Goal: Task Accomplishment & Management: Manage account settings

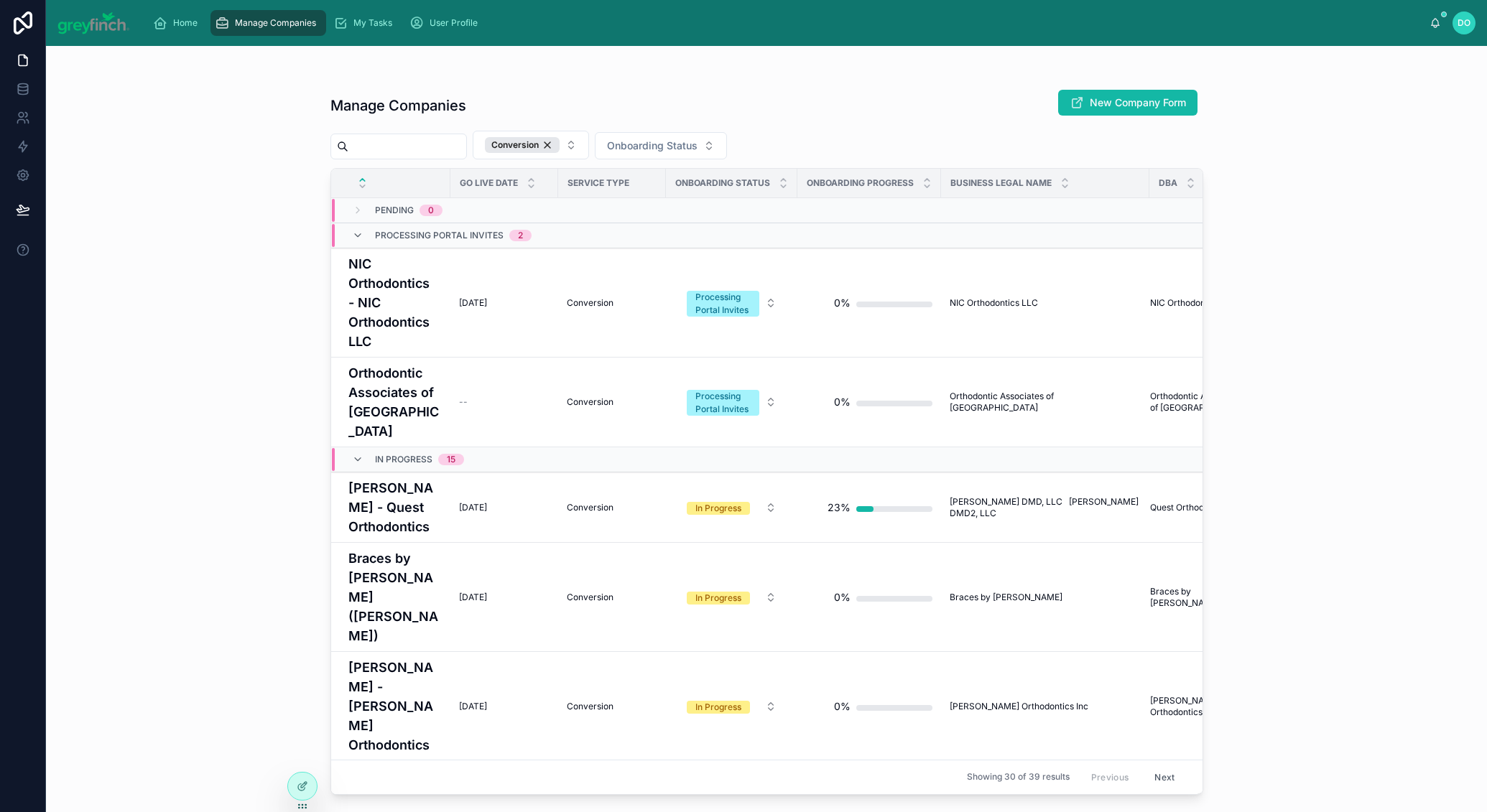
scroll to position [388, 0]
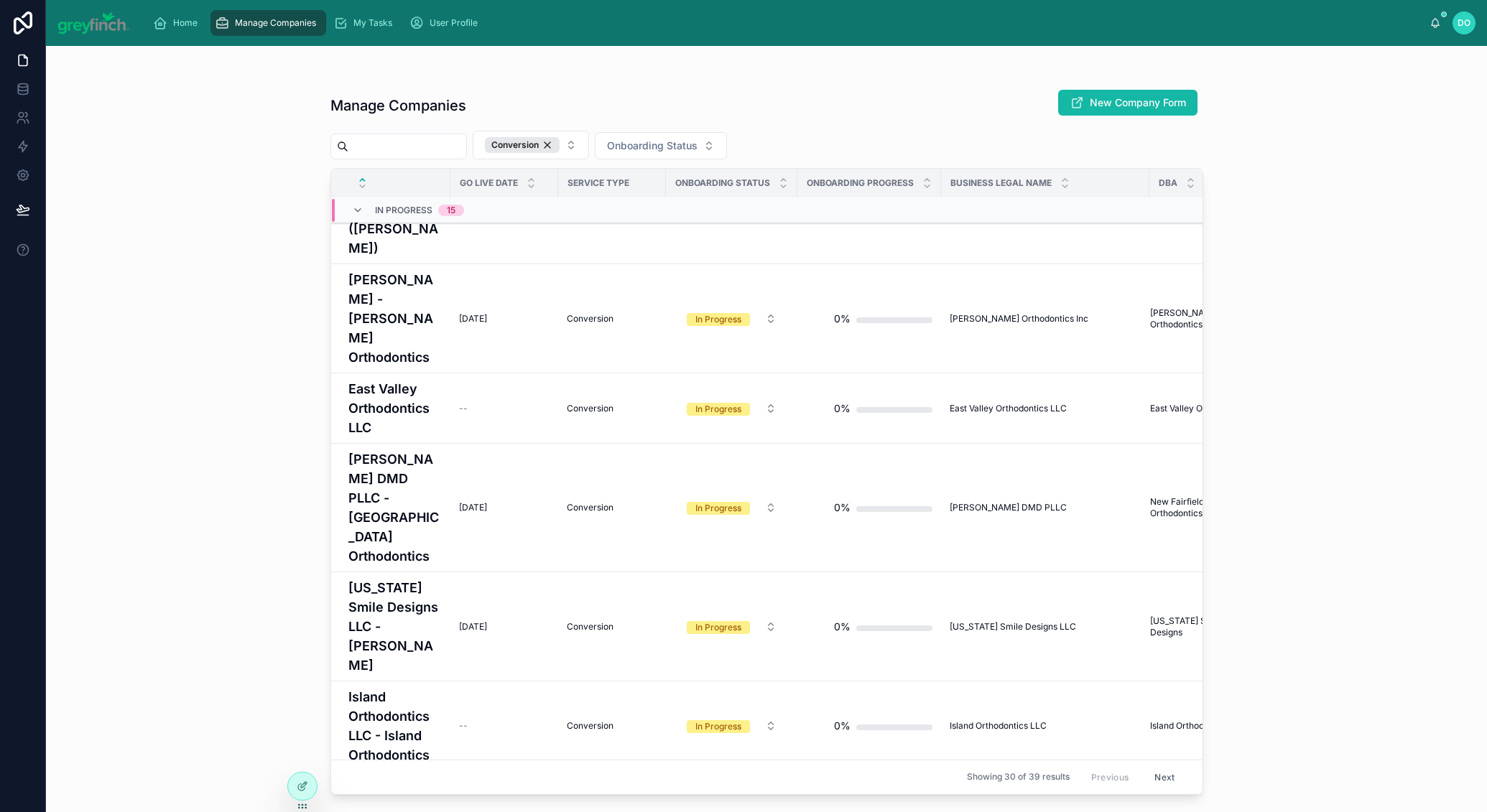
click at [401, 146] on input "text" at bounding box center [407, 147] width 118 height 20
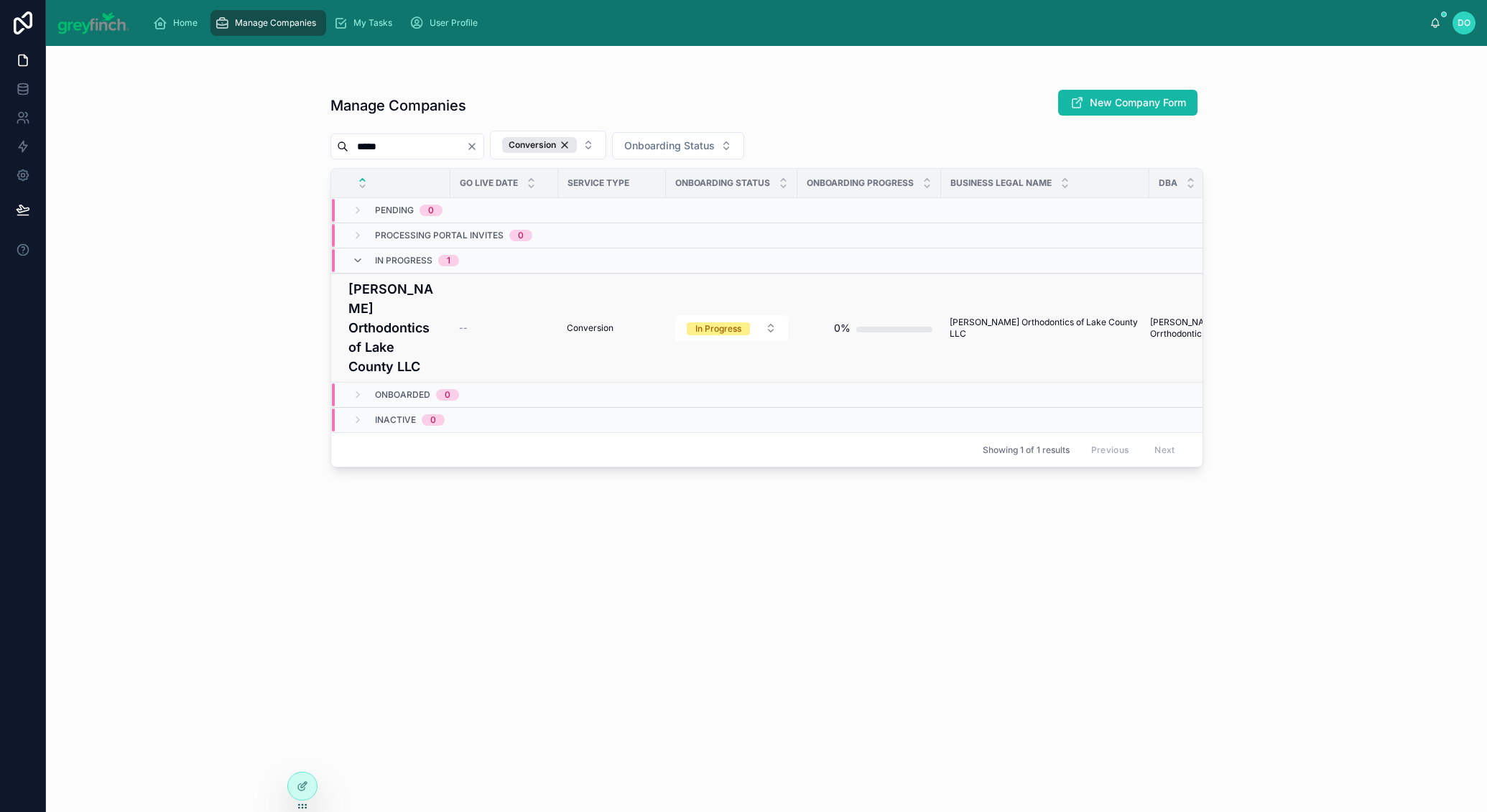
type input "*****"
click at [591, 323] on td "Conversion" at bounding box center [612, 328] width 107 height 109
click at [581, 323] on span "Conversion" at bounding box center [590, 328] width 47 height 11
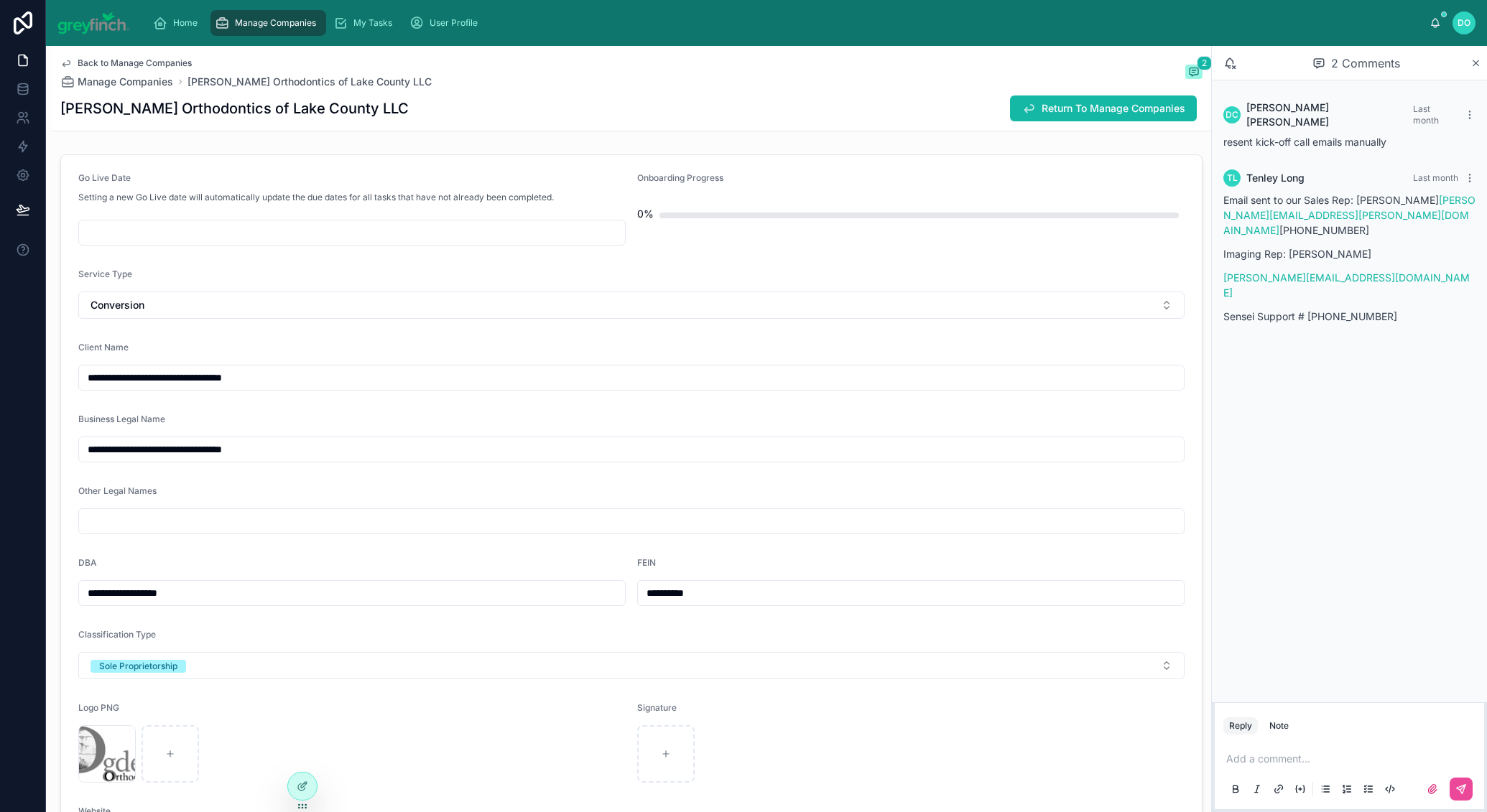
click at [162, 232] on input "text" at bounding box center [352, 233] width 546 height 20
click at [428, 267] on button at bounding box center [426, 267] width 26 height 26
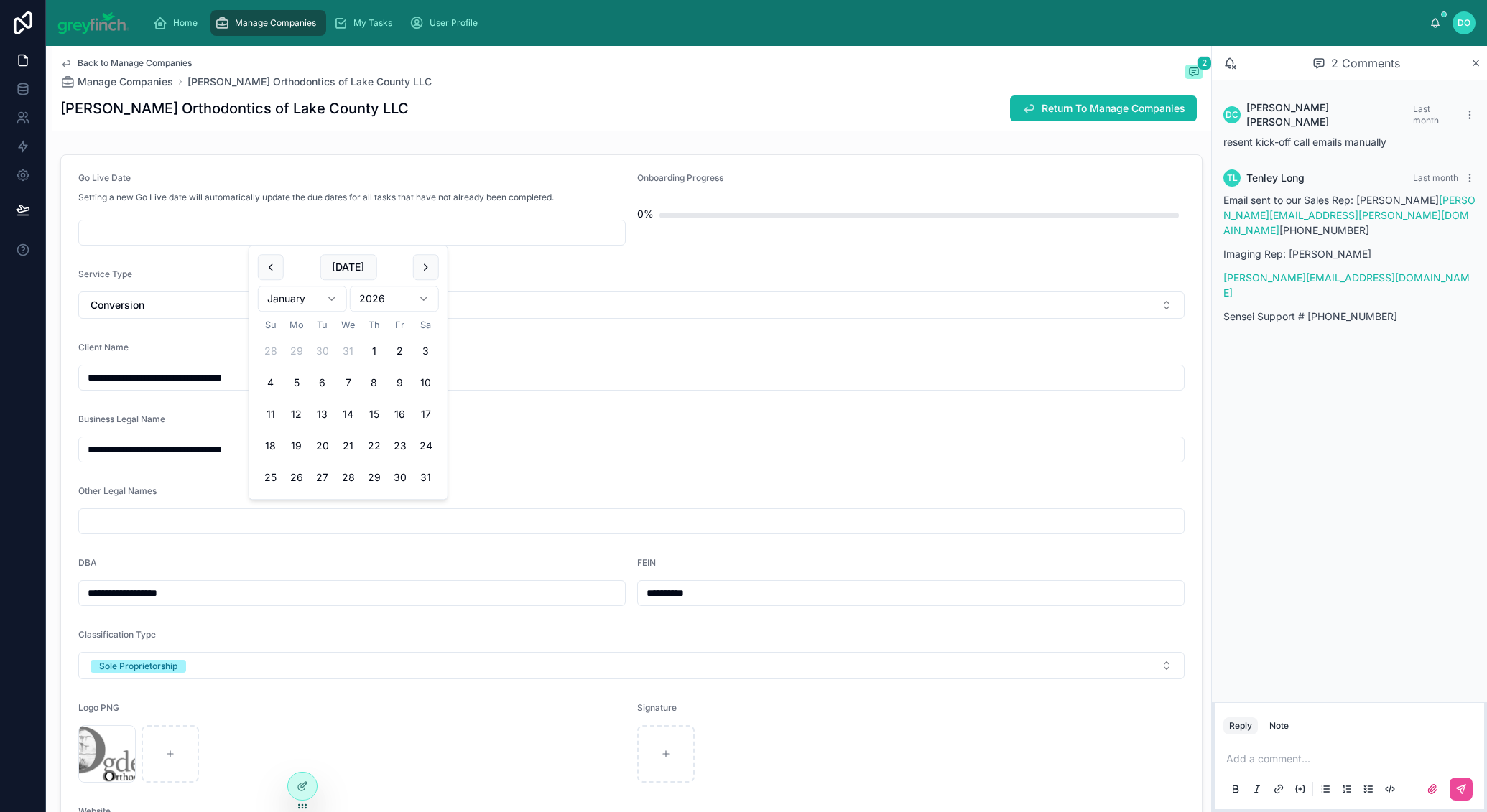
click at [428, 267] on button at bounding box center [426, 267] width 26 height 26
click at [291, 379] on button "9" at bounding box center [297, 383] width 26 height 26
type input "********"
click at [464, 176] on div "Go Live Date" at bounding box center [352, 181] width 547 height 17
click at [282, 14] on div "Manage Companies" at bounding box center [268, 22] width 107 height 23
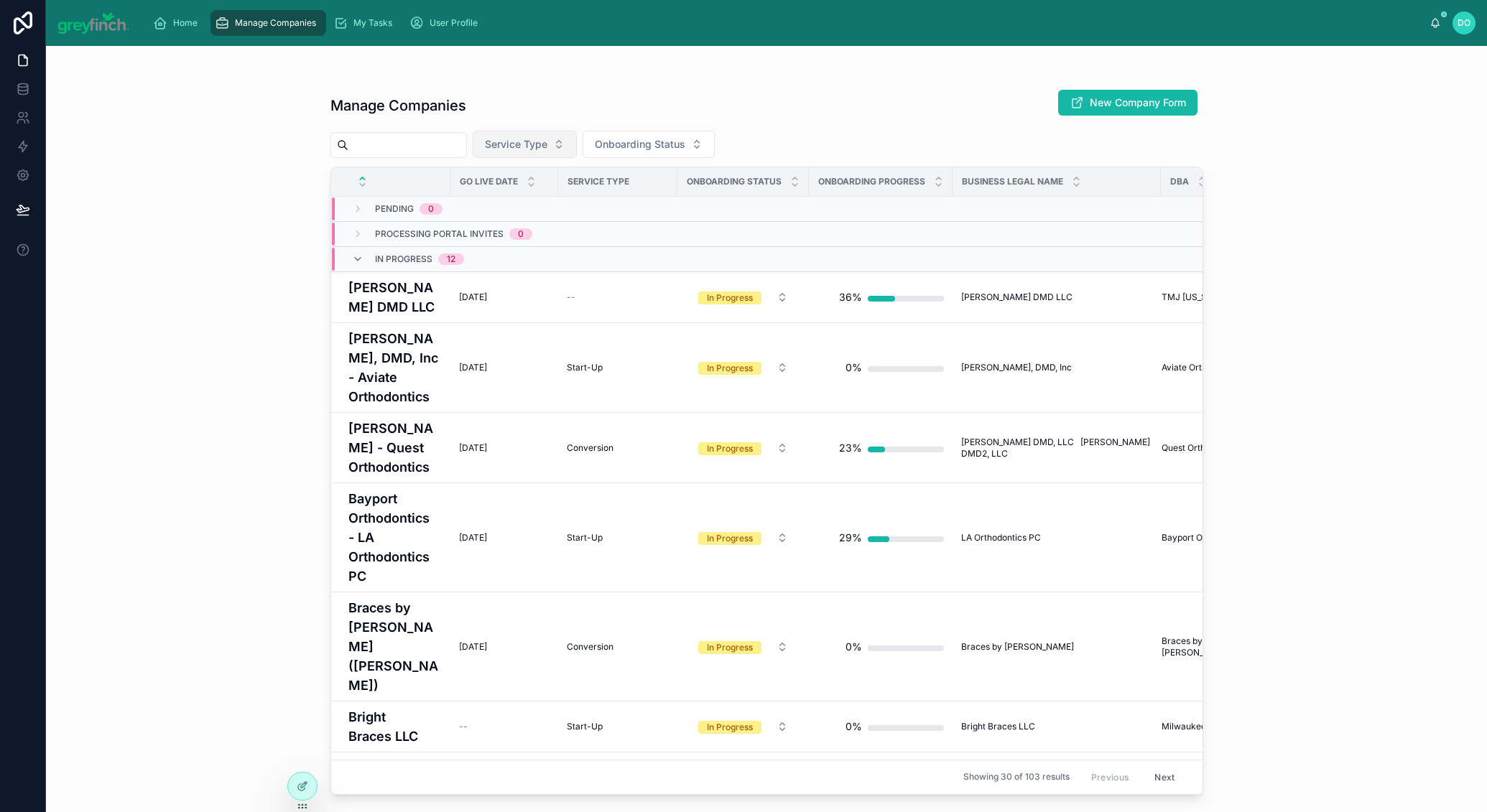
click at [533, 149] on span "Service Type" at bounding box center [516, 144] width 62 height 14
click at [533, 270] on div "Conversion" at bounding box center [537, 271] width 172 height 23
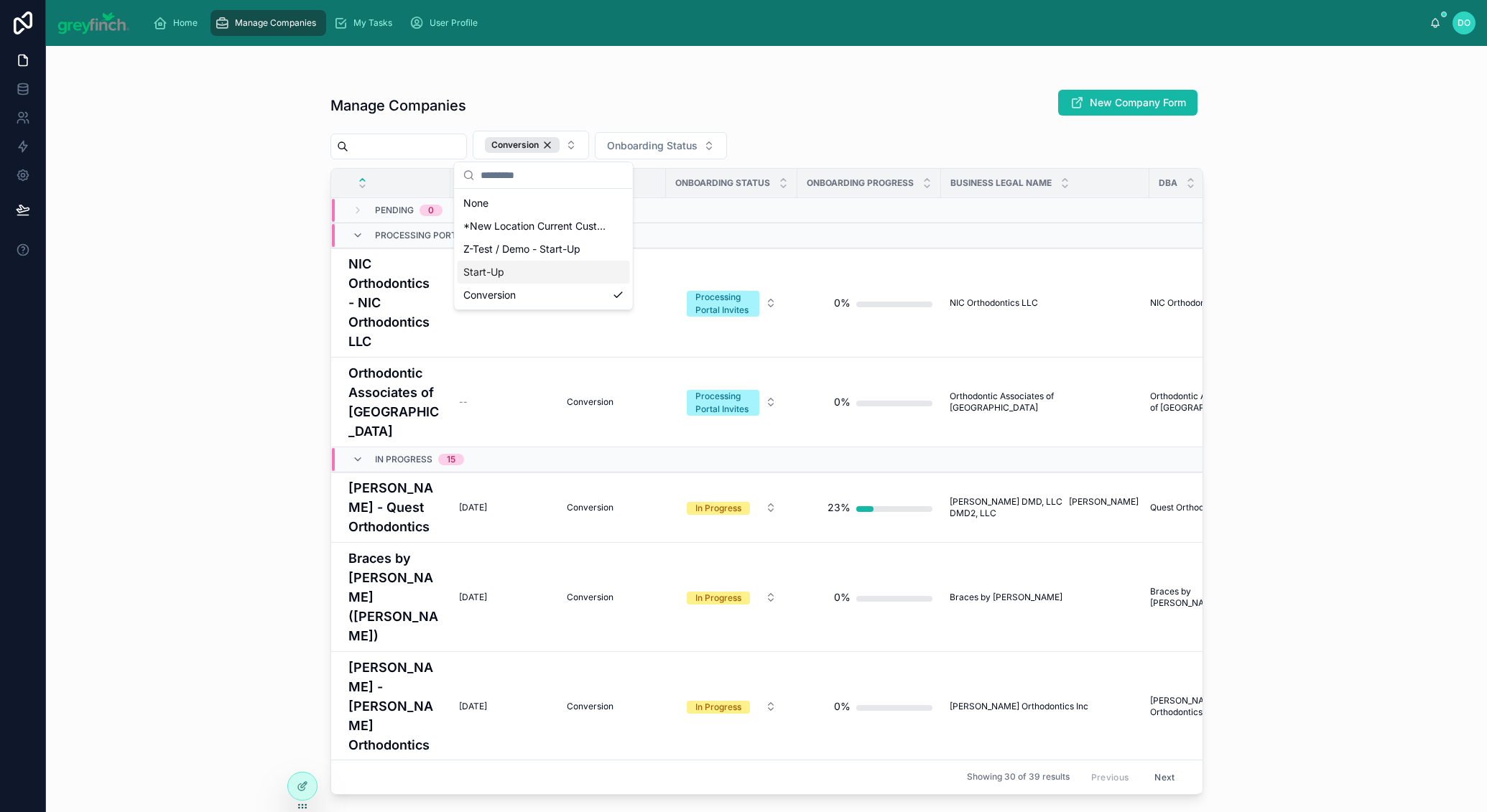
click at [727, 86] on div "Manage Companies New Company Form Conversion Onboarding Status Go Live Date Ser…" at bounding box center [767, 437] width 873 height 715
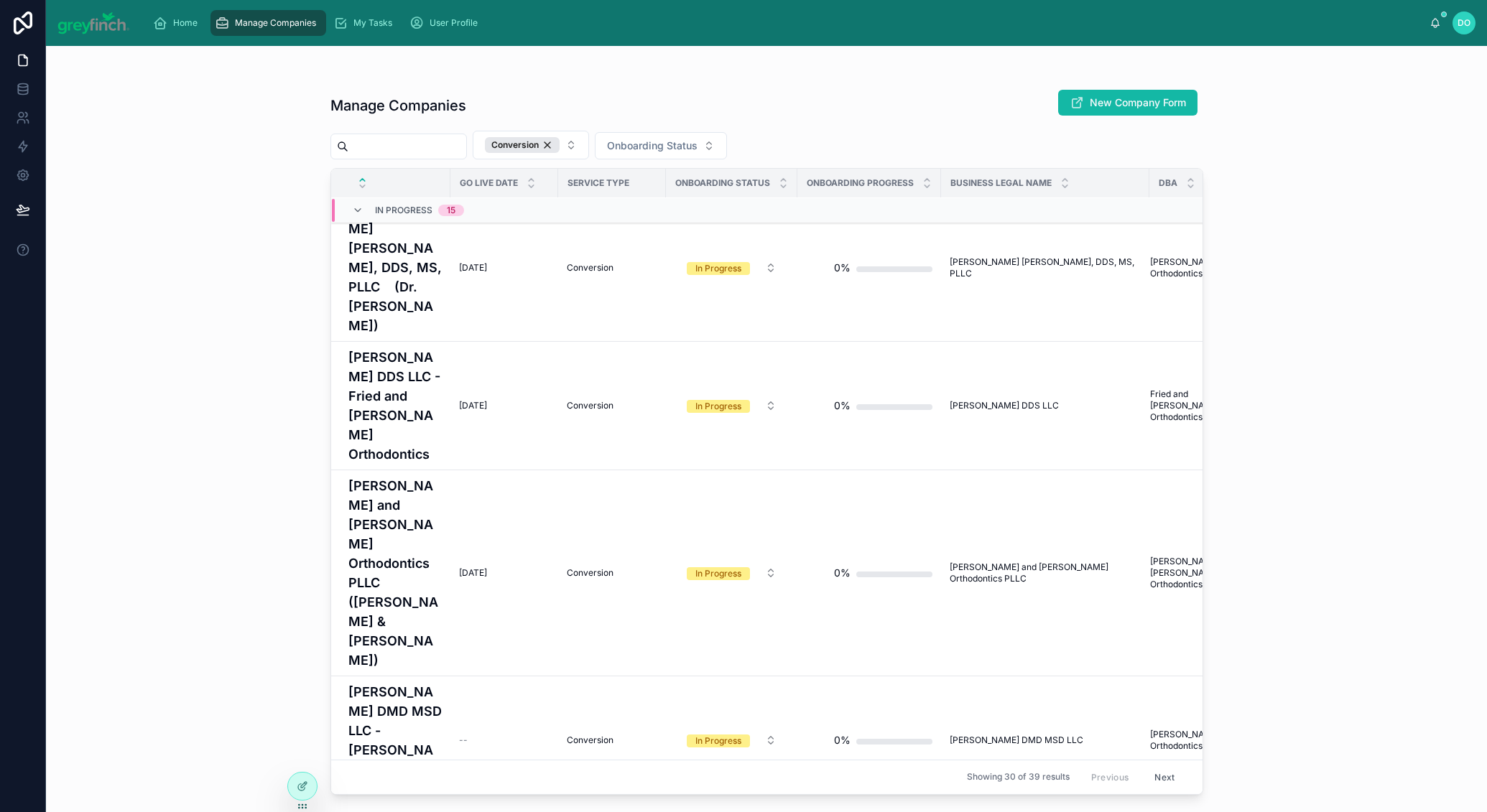
scroll to position [982, 0]
click at [459, 734] on span "--" at bounding box center [464, 740] width 9 height 11
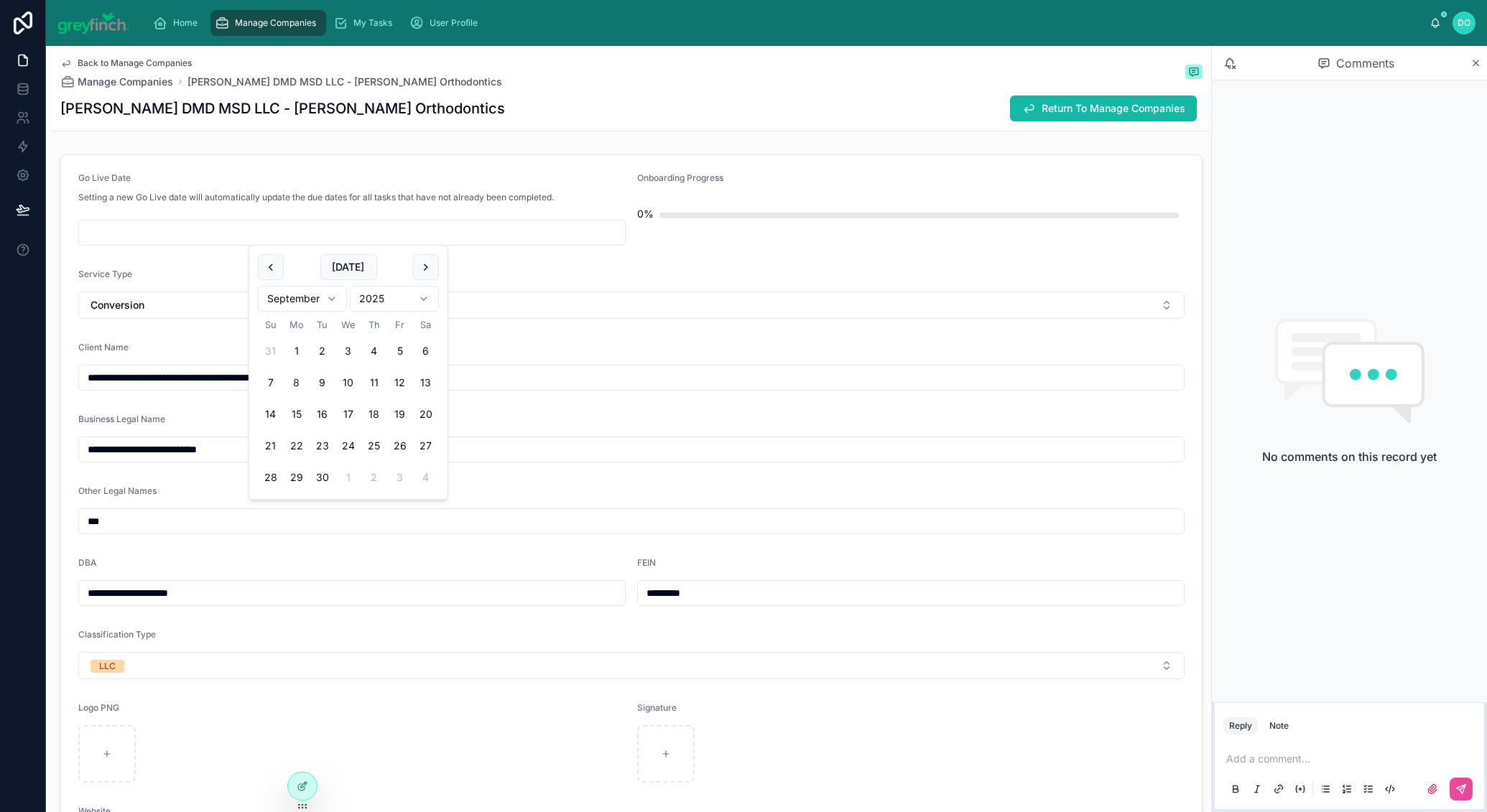
click at [205, 236] on input "text" at bounding box center [352, 233] width 546 height 20
click at [421, 263] on button at bounding box center [426, 267] width 26 height 26
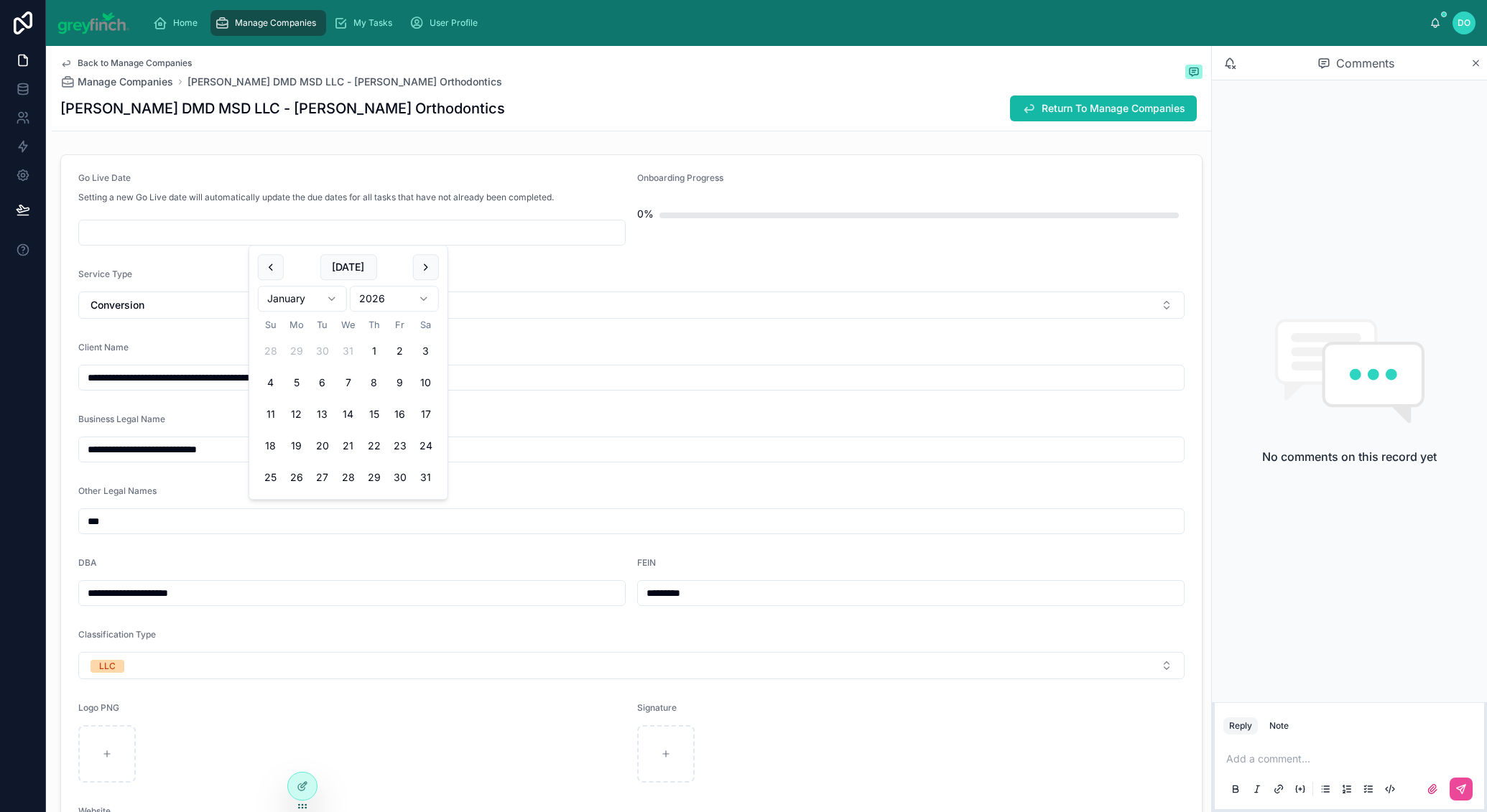
click at [421, 263] on button at bounding box center [426, 267] width 26 height 26
click at [290, 348] on button "2" at bounding box center [297, 351] width 26 height 26
type input "********"
click at [280, 193] on p "Setting a new Go Live date will automatically update the due dates for all task…" at bounding box center [316, 197] width 475 height 13
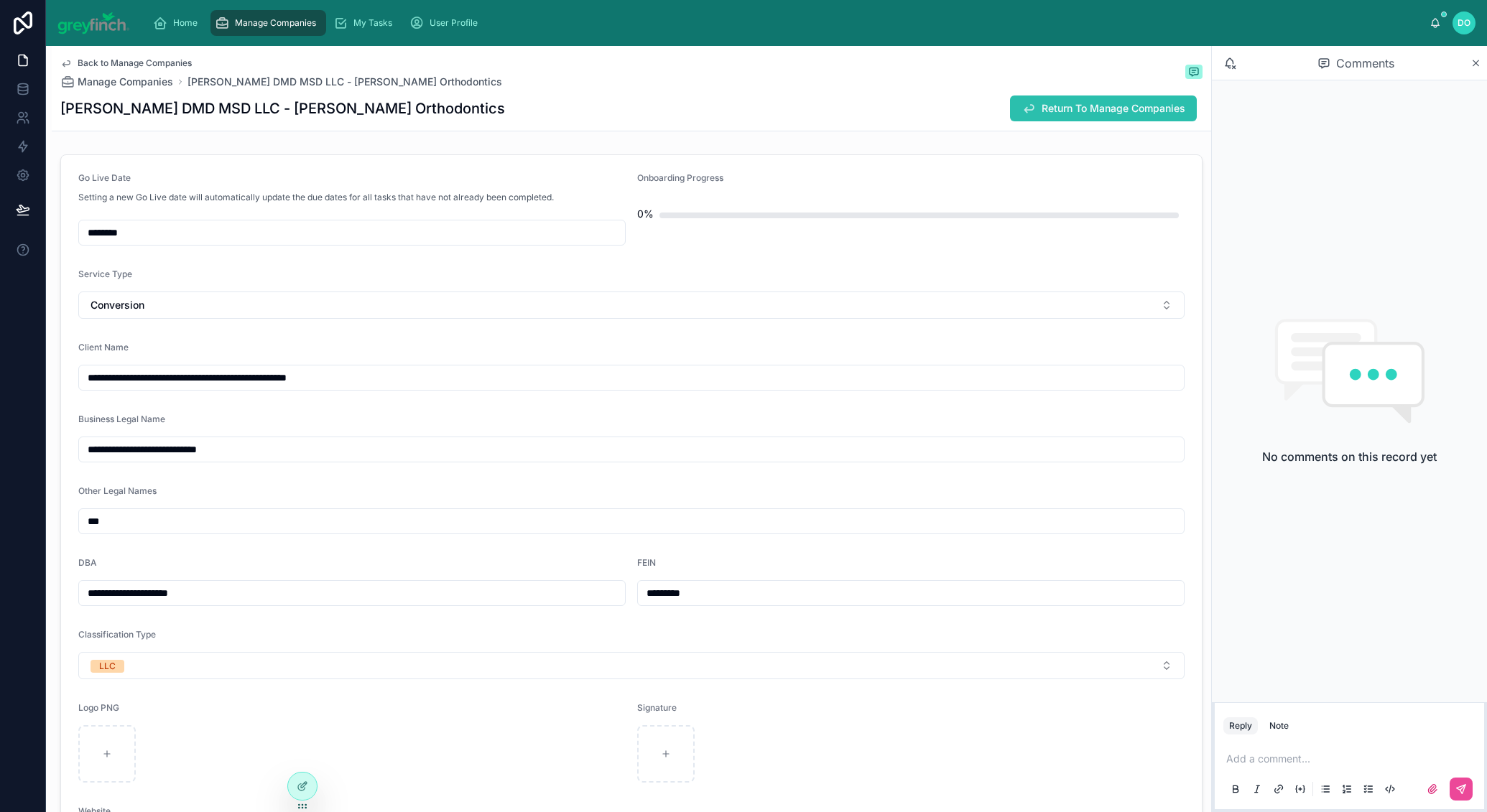
click at [1070, 107] on span "Return To Manage Companies" at bounding box center [1113, 108] width 144 height 14
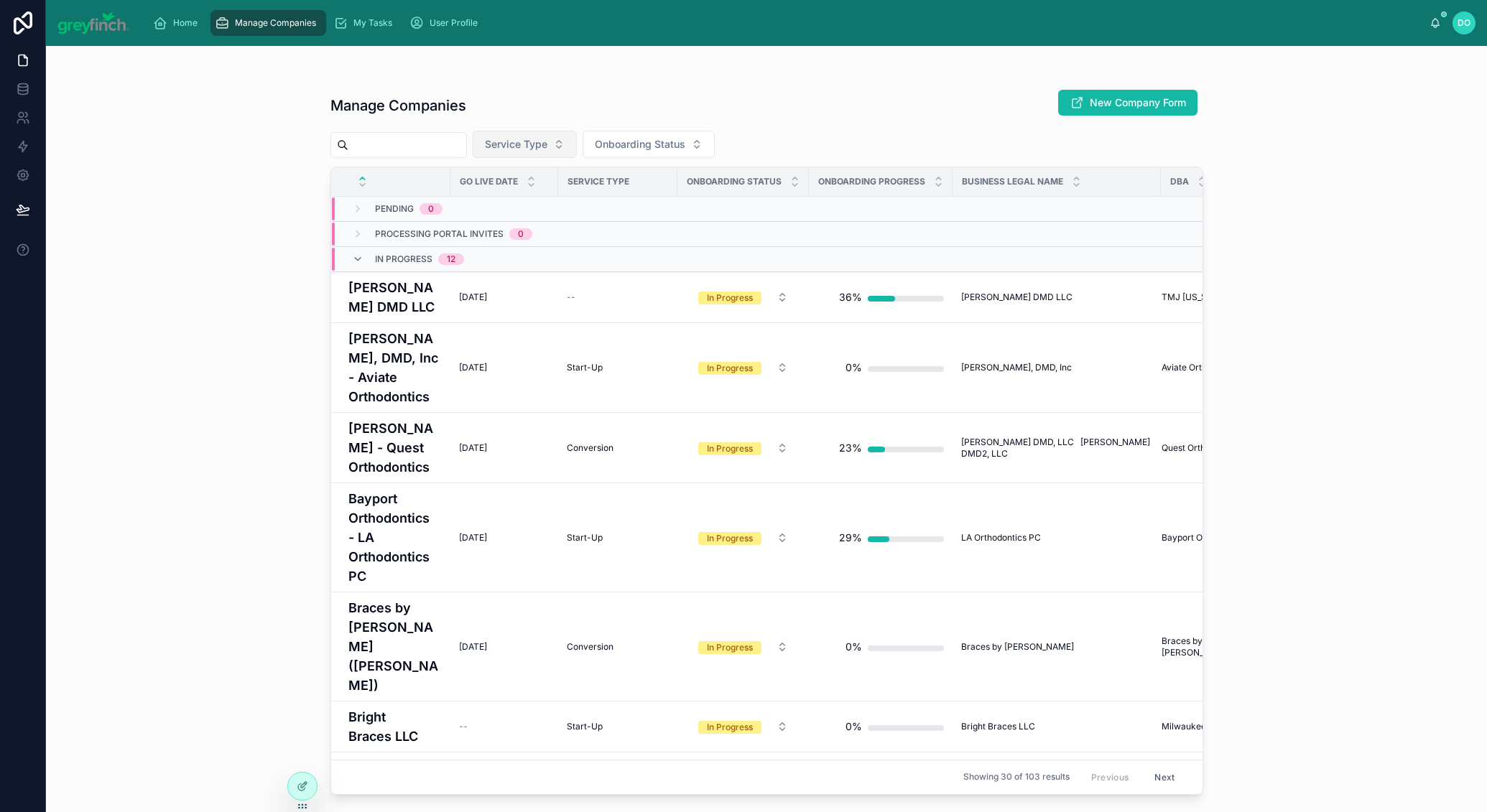
click at [547, 146] on span "Service Type" at bounding box center [516, 144] width 62 height 14
click at [535, 262] on div "Conversion" at bounding box center [537, 271] width 172 height 23
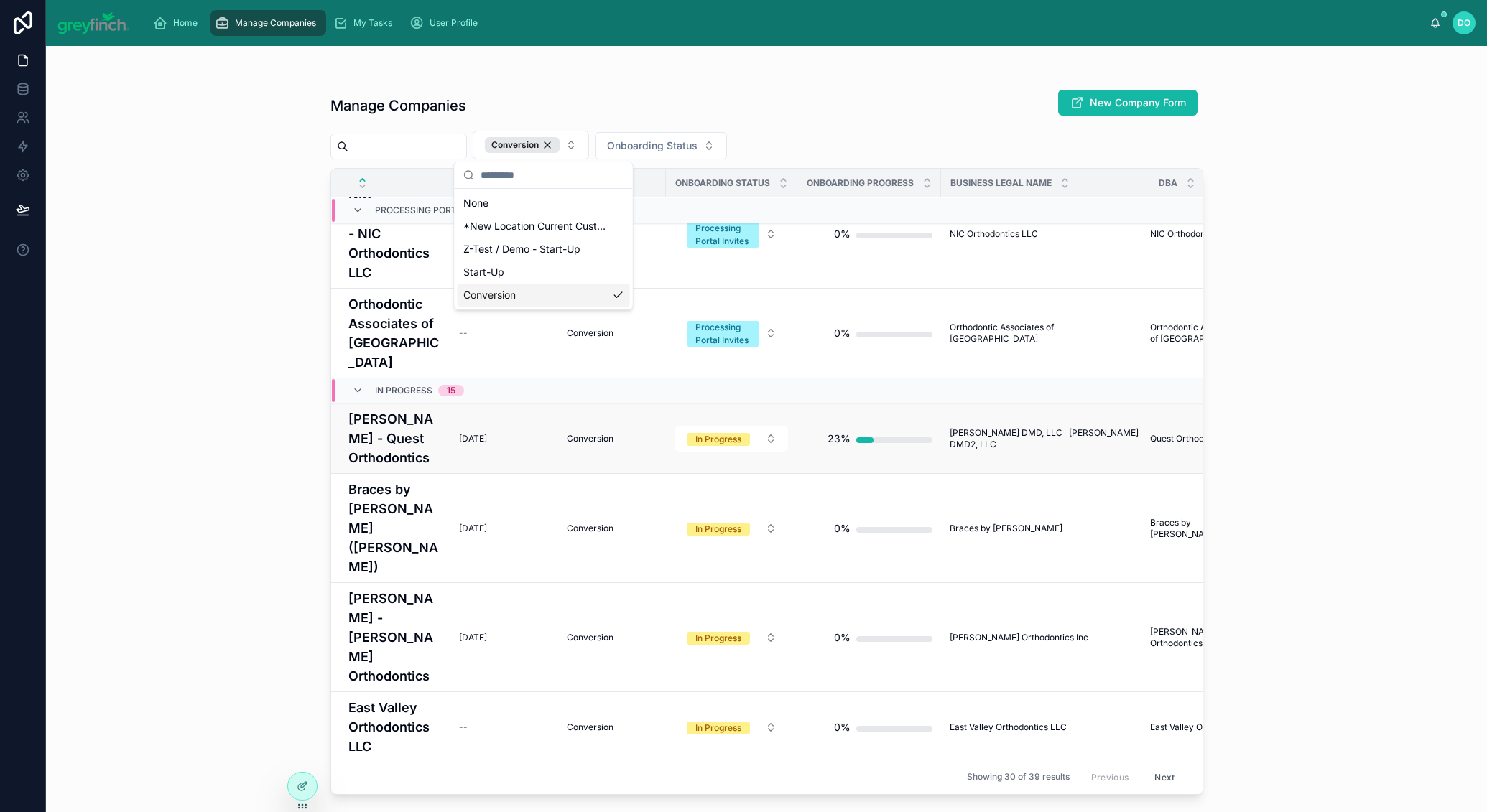
scroll to position [73, 0]
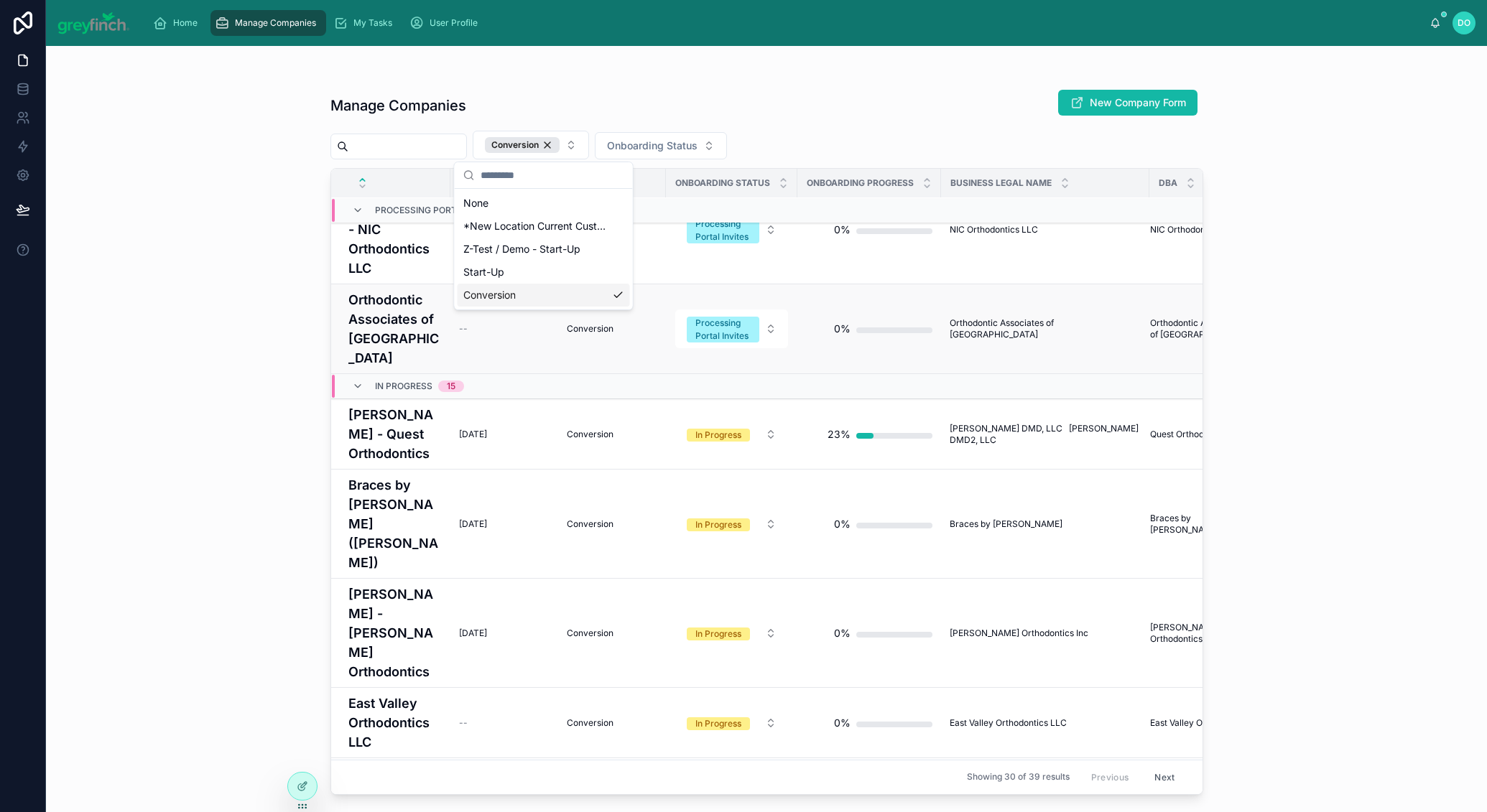
click at [465, 328] on td "--" at bounding box center [504, 329] width 107 height 89
click at [428, 320] on h4 "Orthodontic Associates of [GEOGRAPHIC_DATA]" at bounding box center [395, 329] width 94 height 78
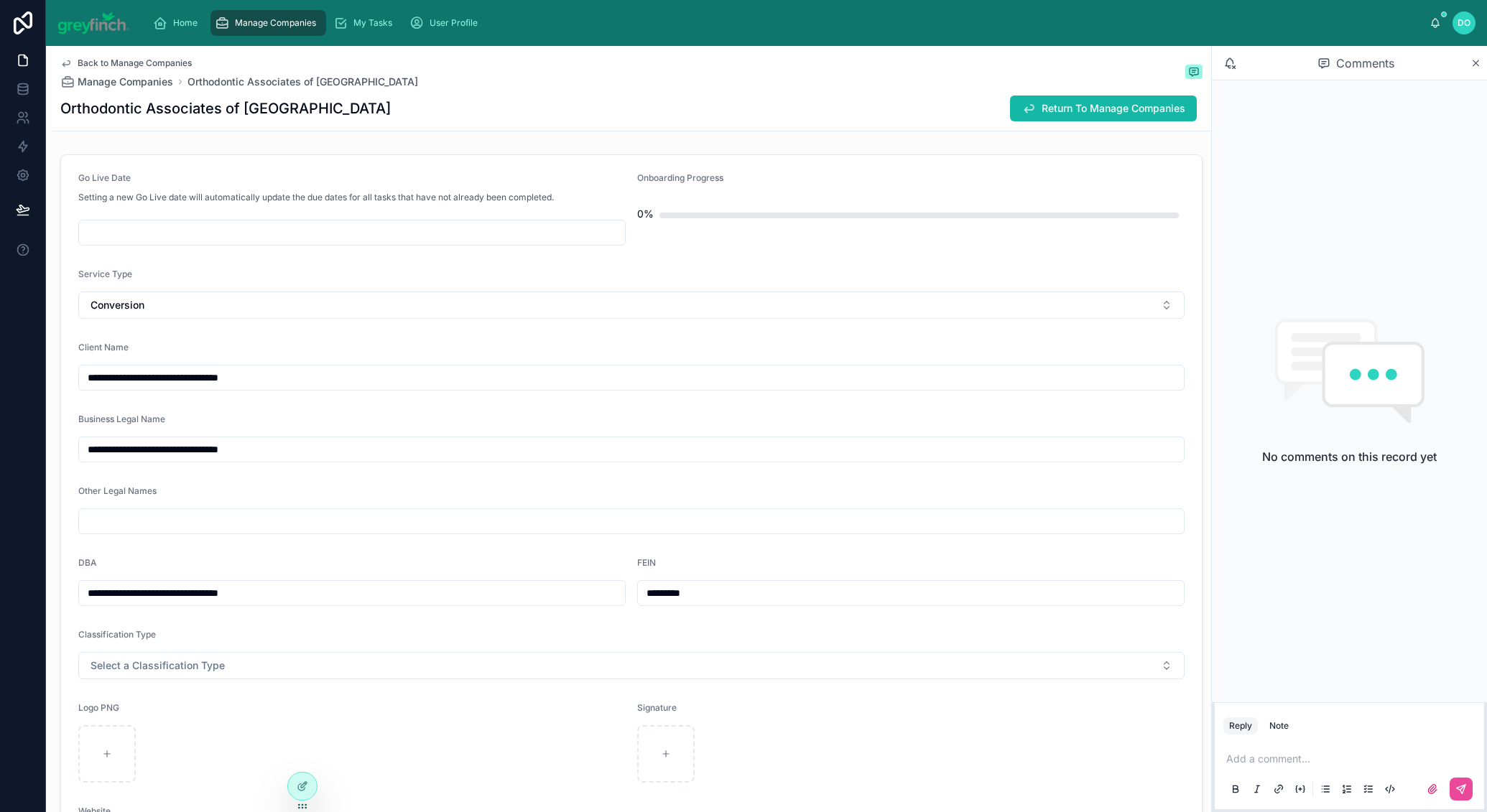
click at [224, 107] on h1 "Orthodontic Associates of [GEOGRAPHIC_DATA]" at bounding box center [226, 108] width 331 height 20
copy h1 "Orthodontic Associates of [GEOGRAPHIC_DATA]"
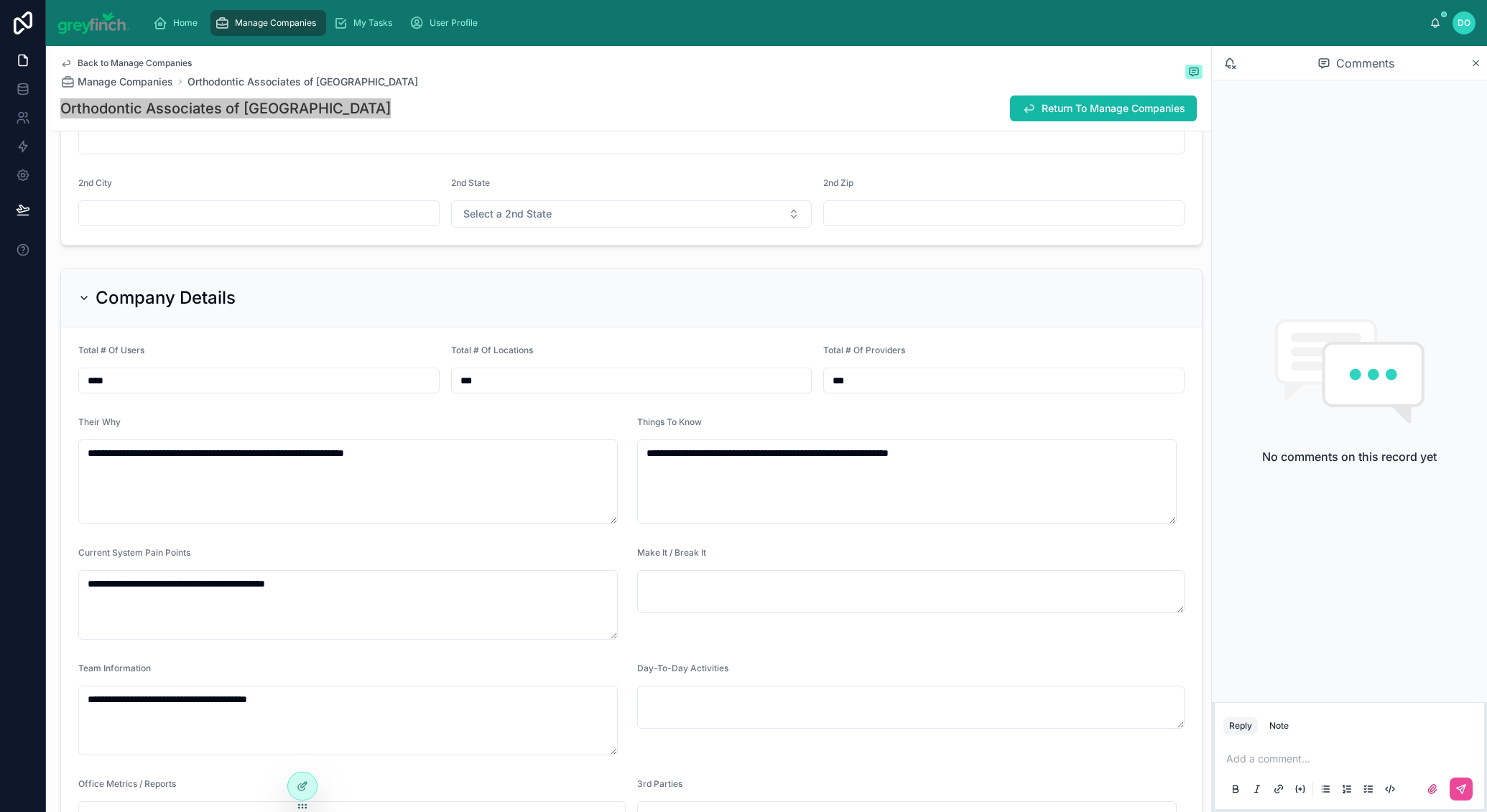
scroll to position [2166, 0]
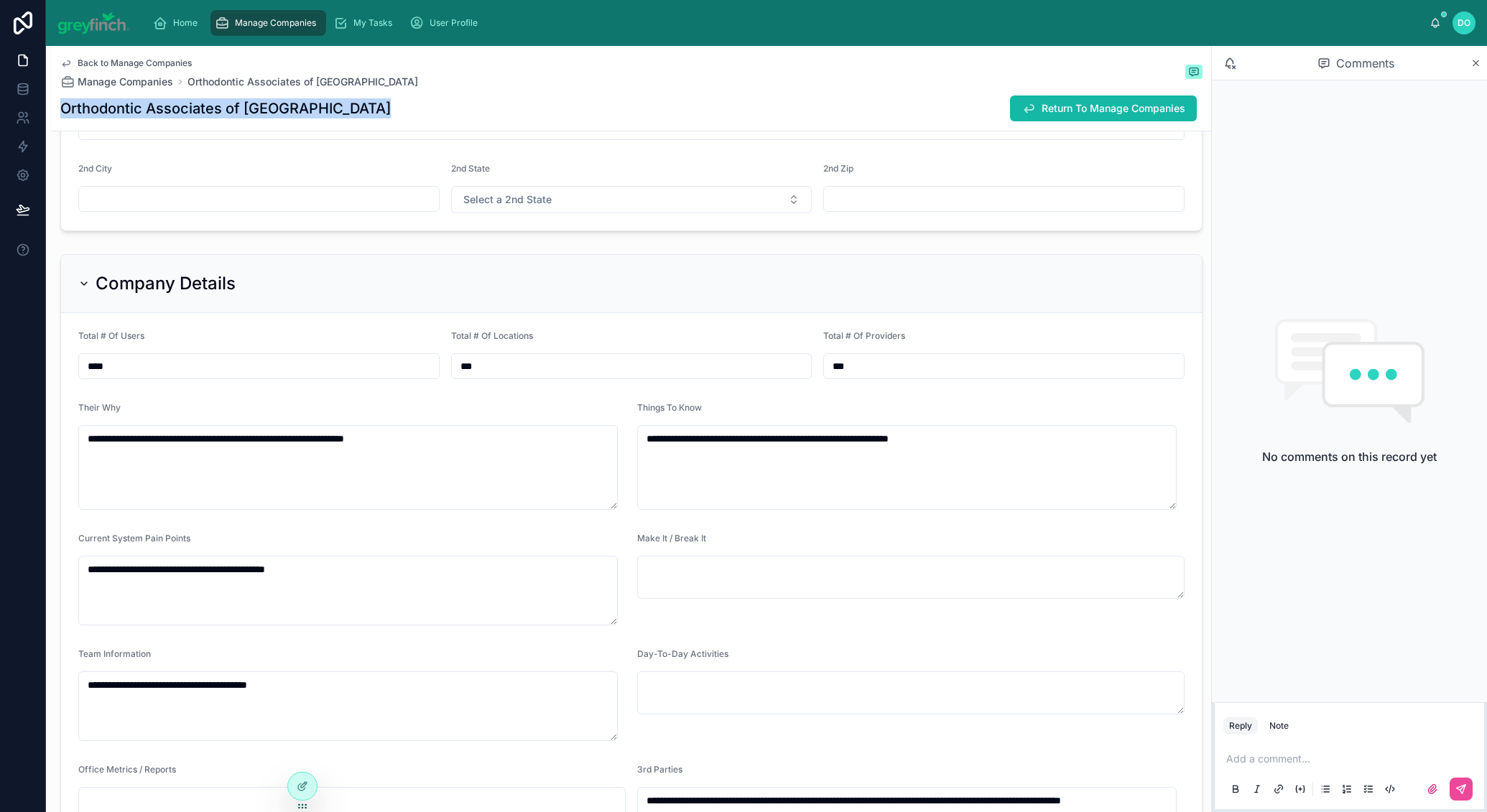
click at [252, 23] on span "Manage Companies" at bounding box center [275, 22] width 81 height 11
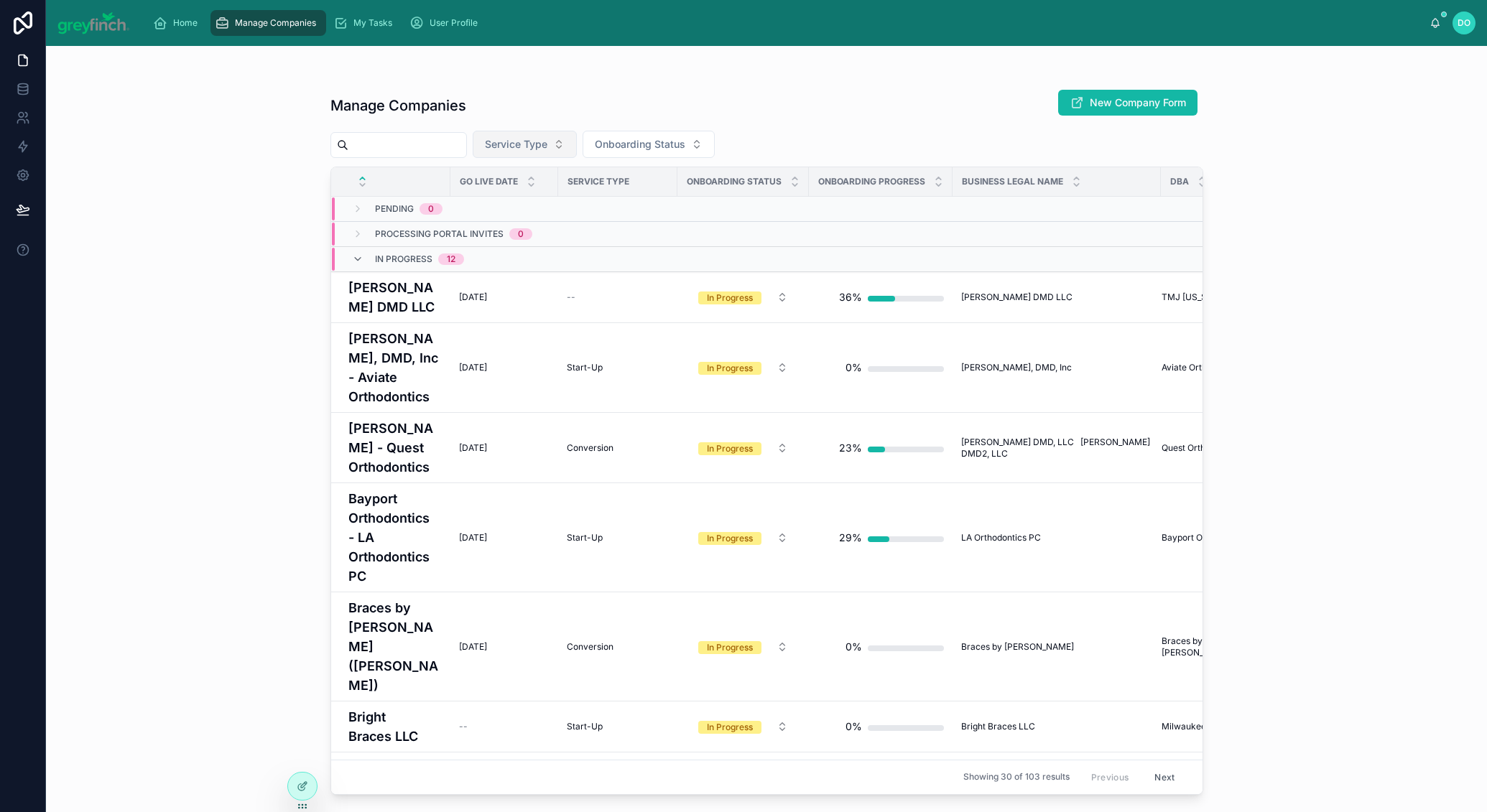
click at [547, 141] on span "Service Type" at bounding box center [516, 144] width 62 height 14
click at [539, 267] on div "Conversion" at bounding box center [537, 271] width 172 height 23
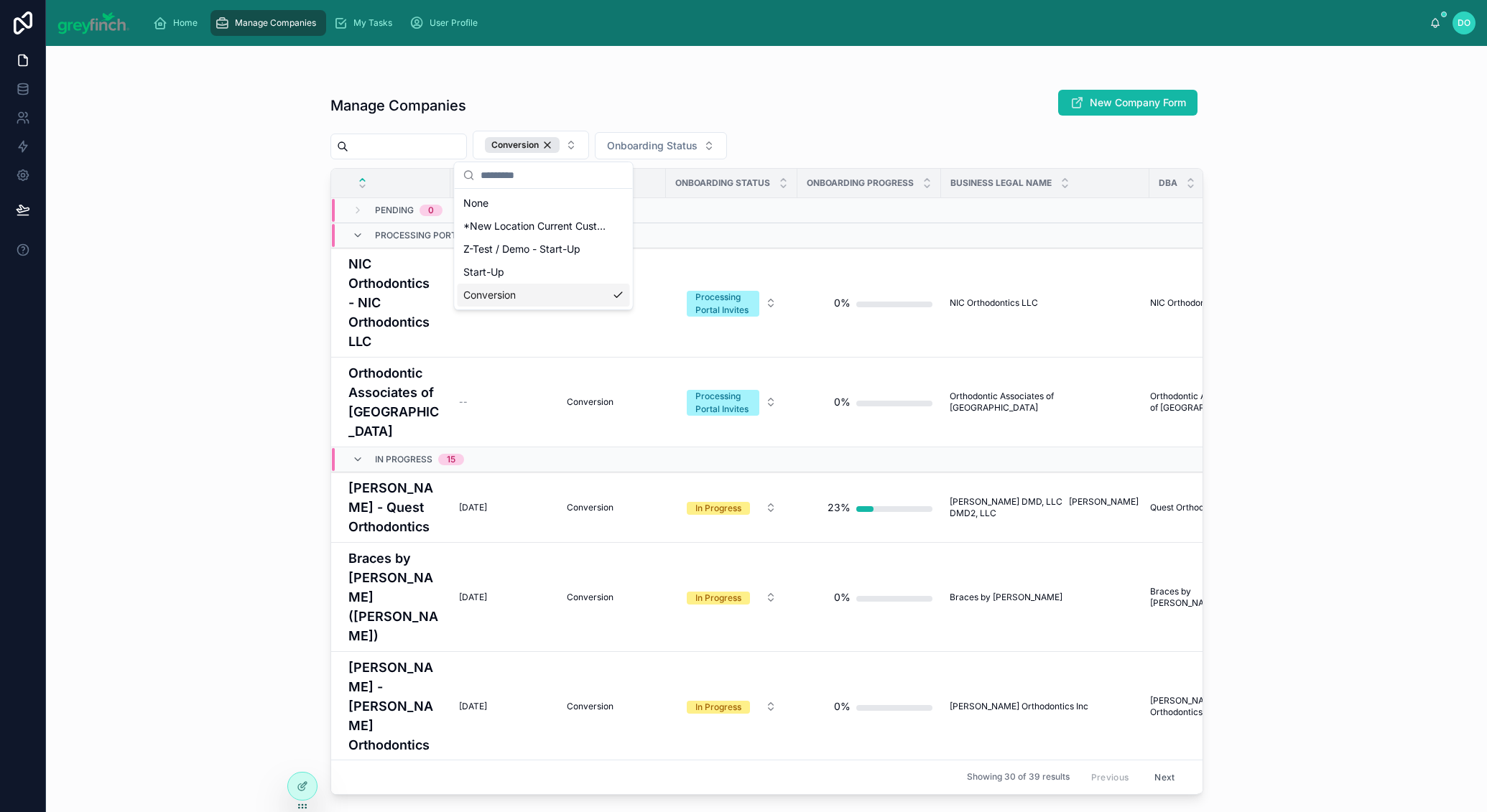
click at [278, 369] on div "Manage Companies New Company Form Conversion Onboarding Status Go Live Date Ser…" at bounding box center [766, 429] width 1441 height 767
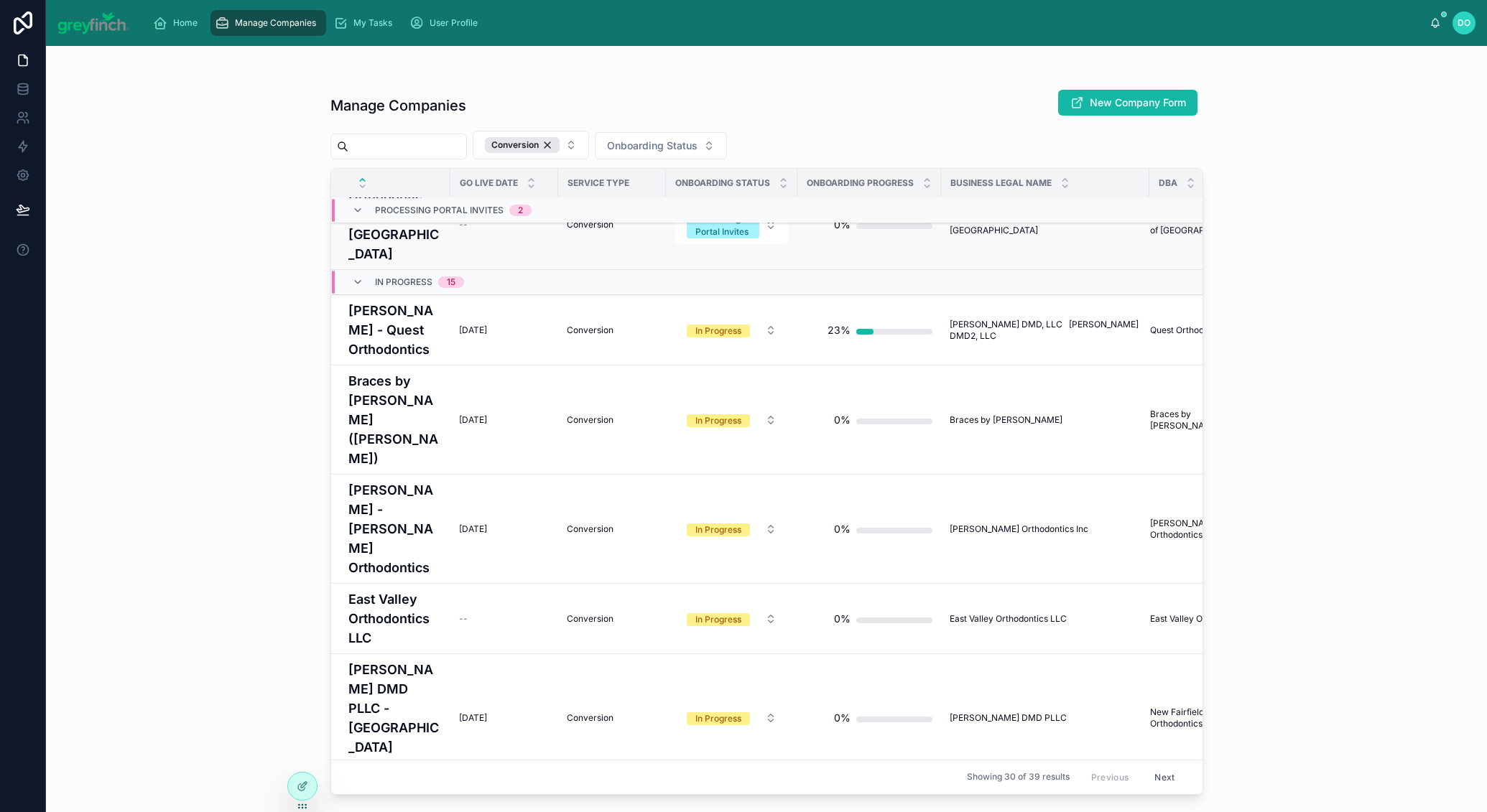
scroll to position [180, 0]
click at [459, 611] on div "--" at bounding box center [504, 616] width 90 height 11
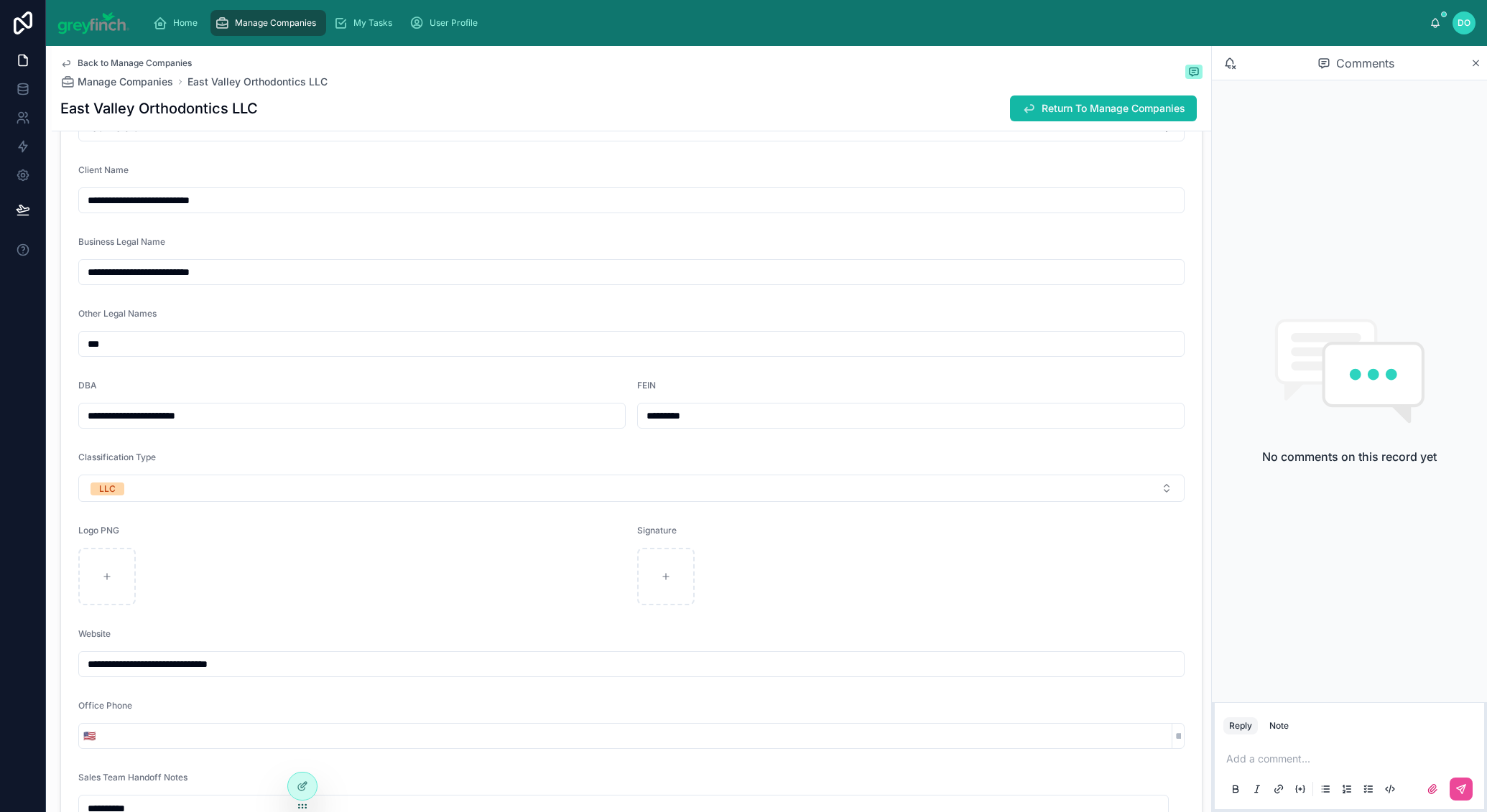
scroll to position [95, 0]
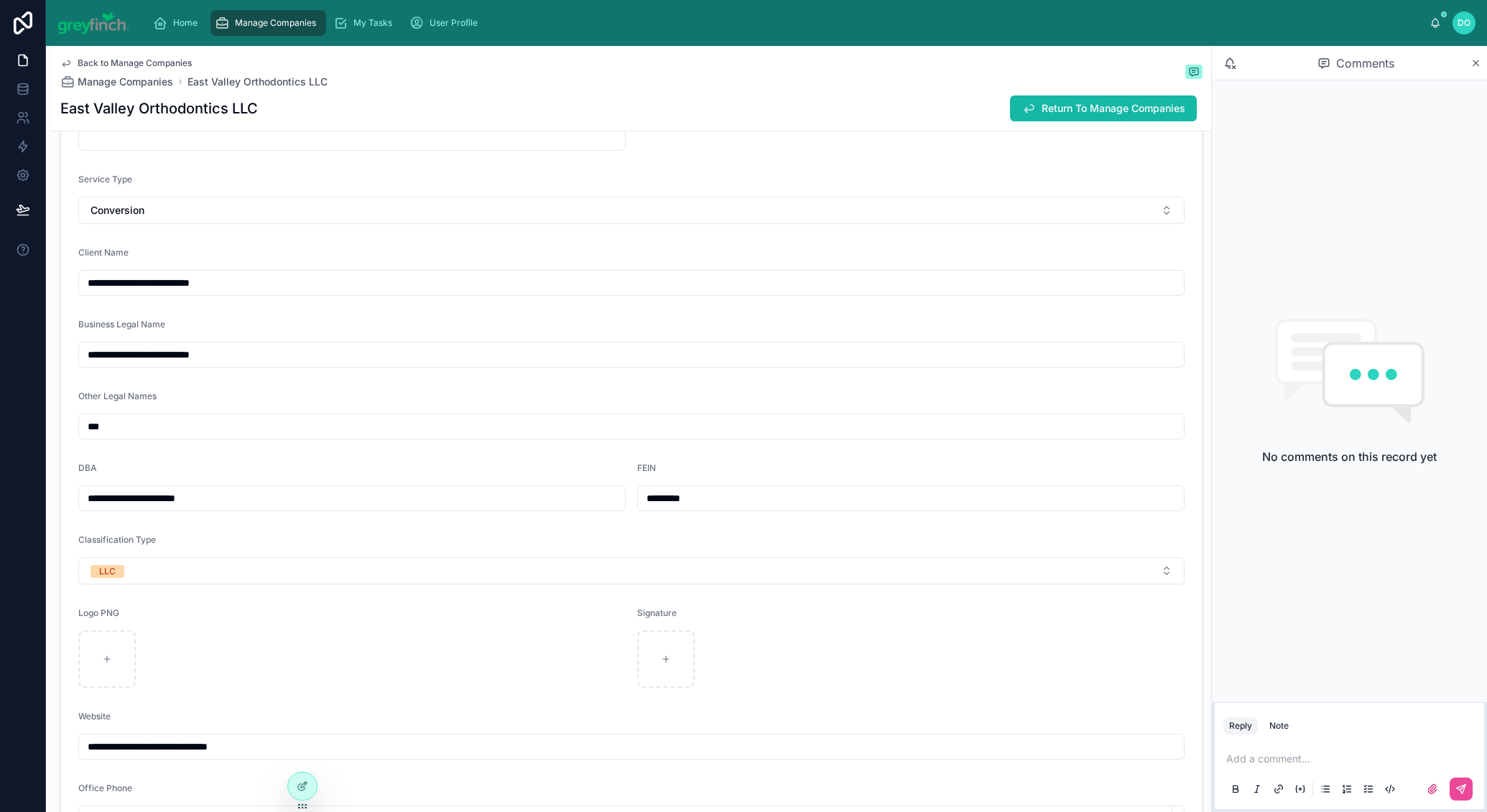
click at [197, 352] on input "**********" at bounding box center [631, 355] width 1105 height 20
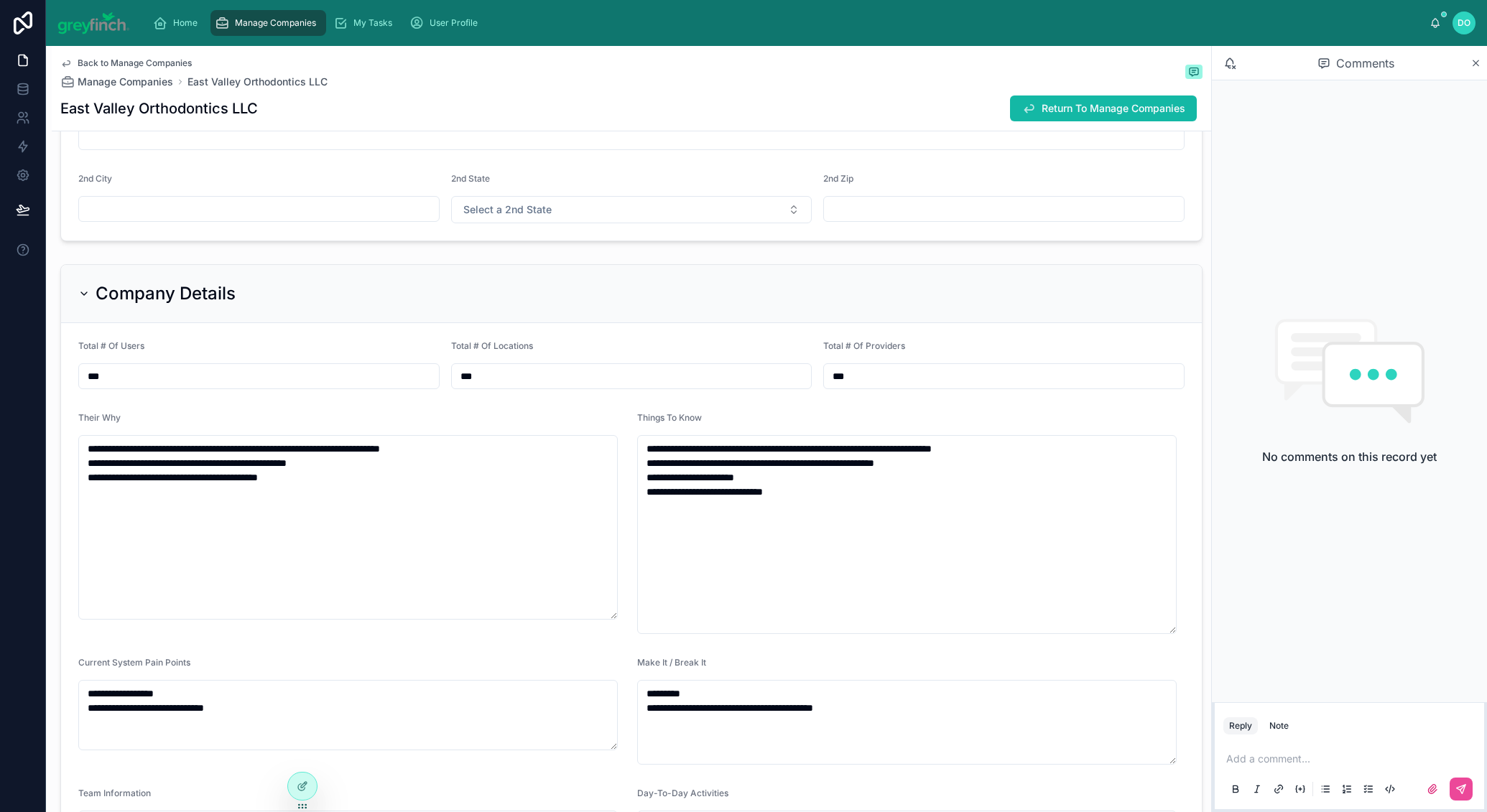
scroll to position [2004, 0]
